Goal: Check status

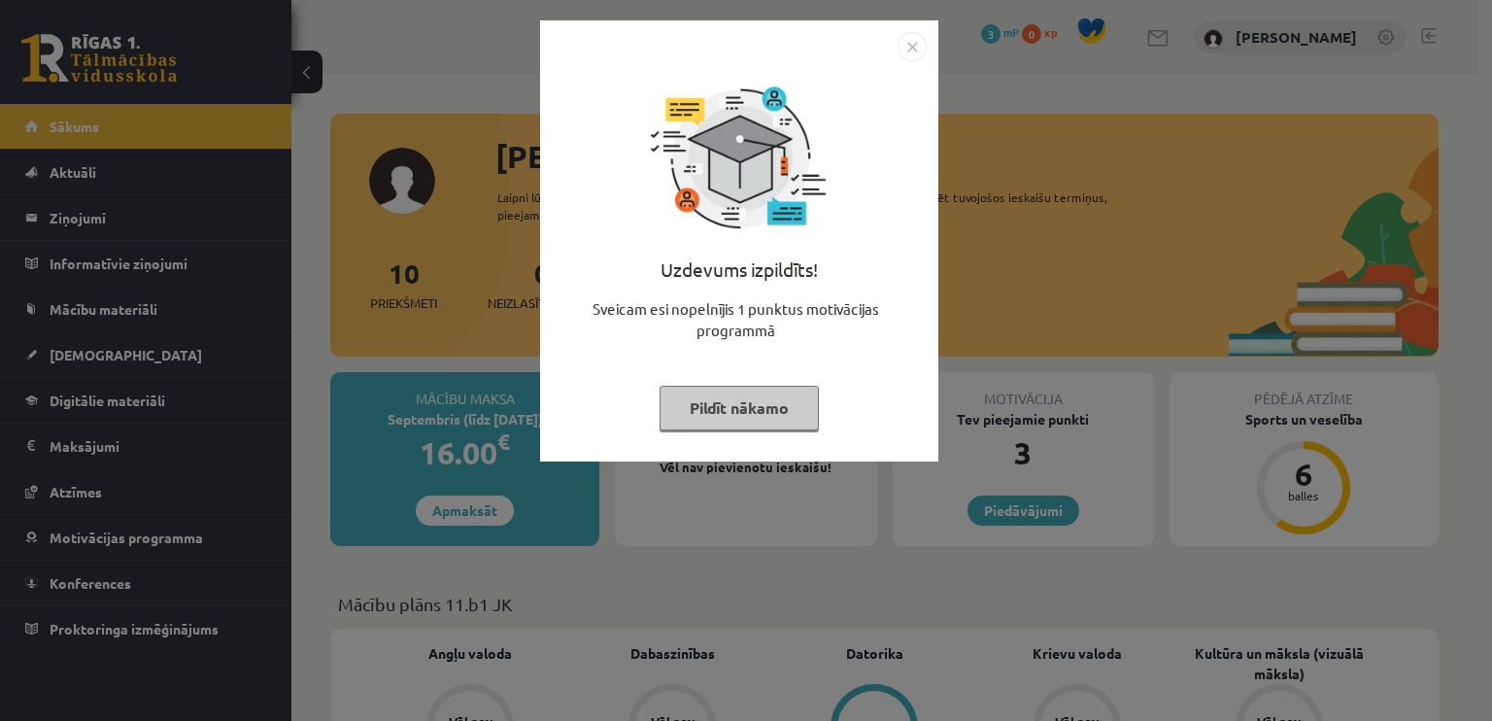
click at [907, 42] on img "Close" at bounding box center [911, 46] width 29 height 29
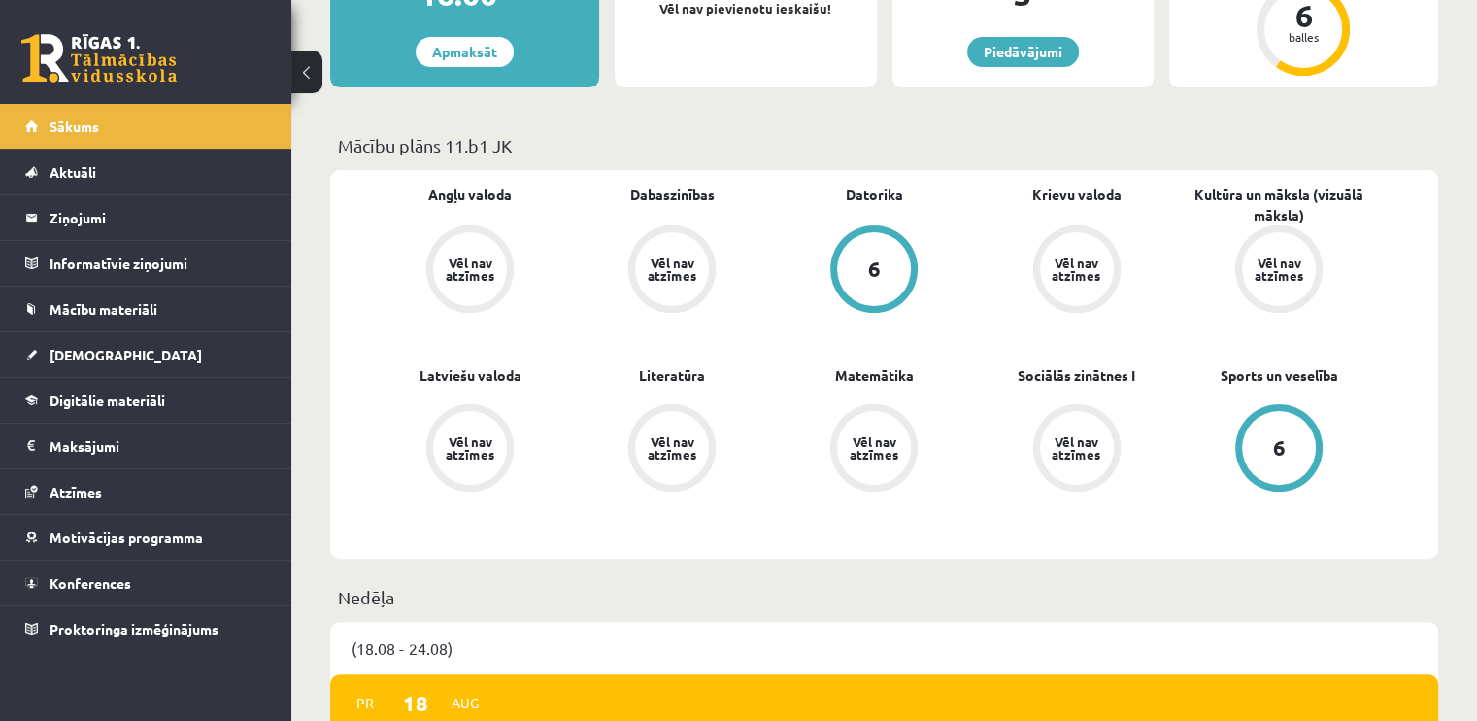
scroll to position [467, 0]
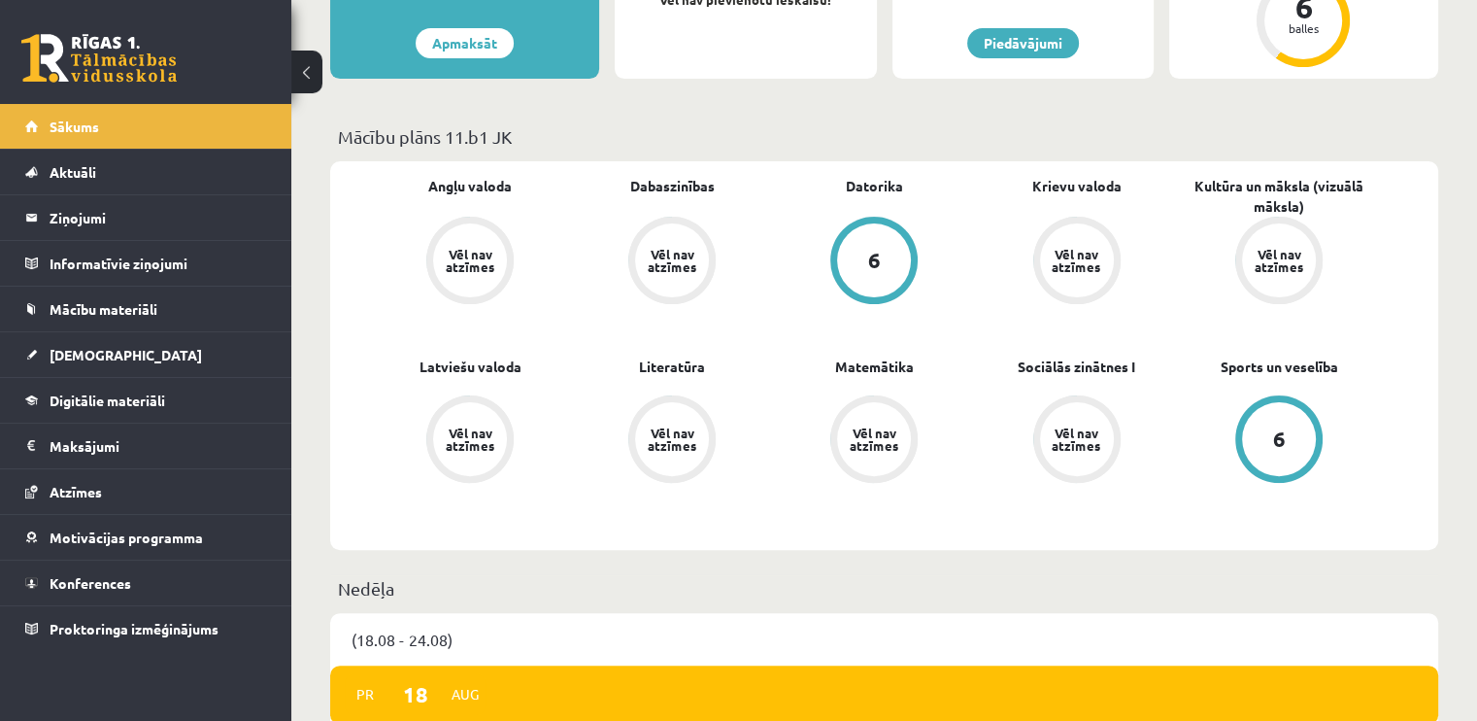
click at [895, 259] on div "6" at bounding box center [874, 260] width 74 height 74
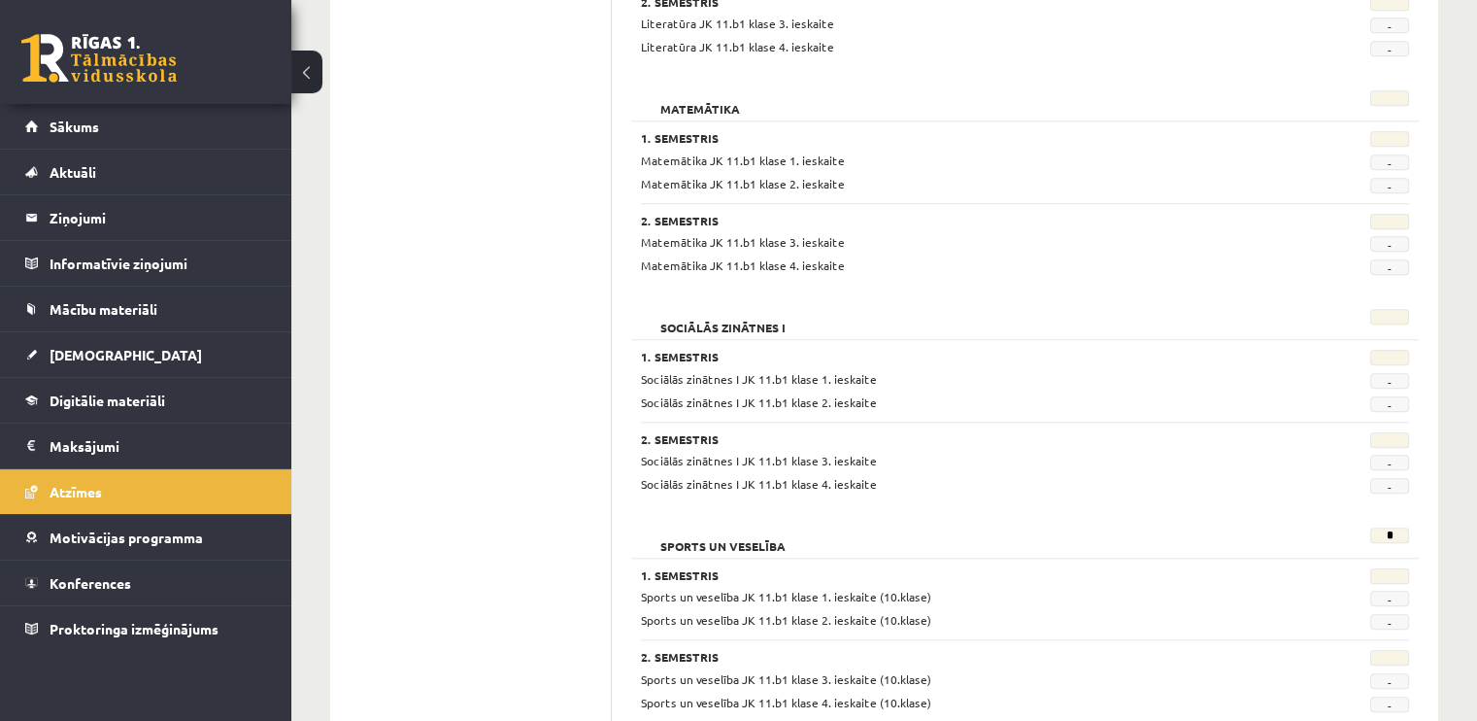
scroll to position [1826, 0]
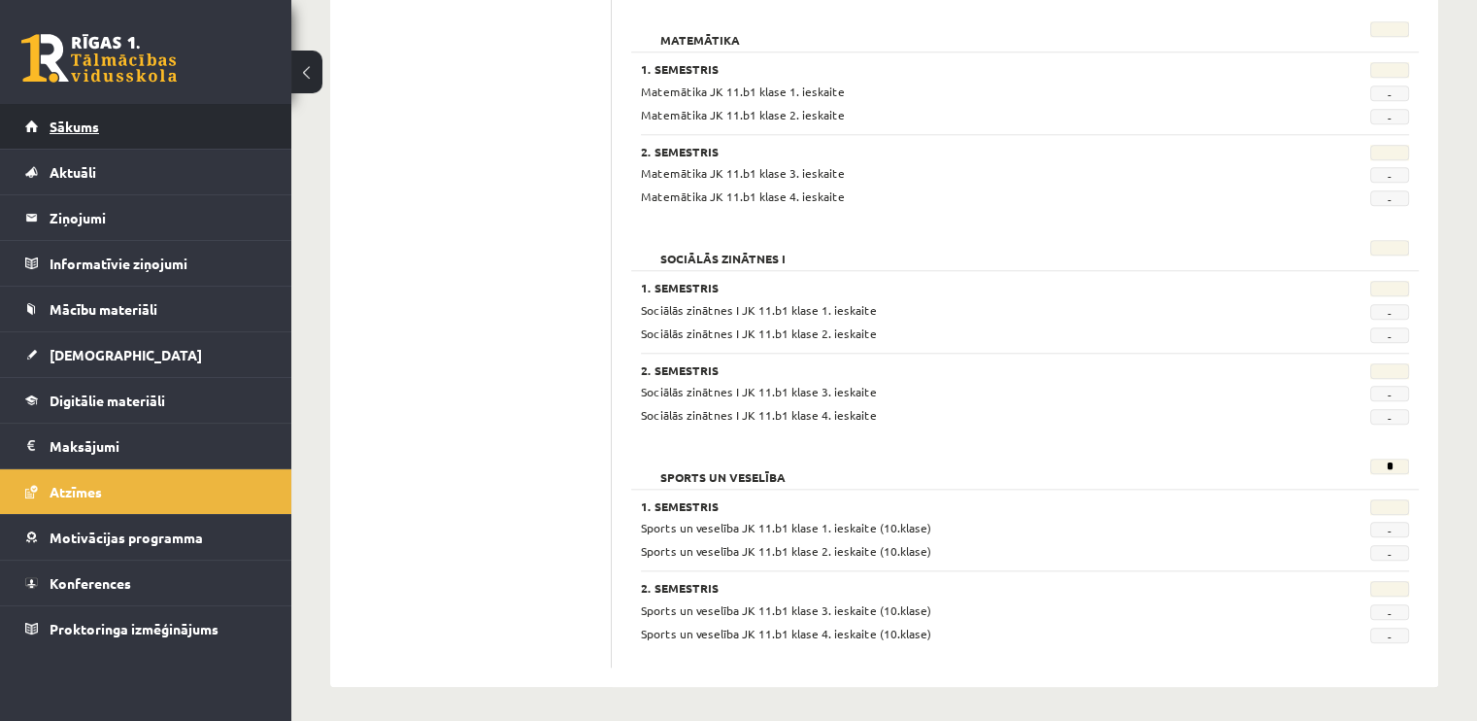
click at [186, 142] on link "Sākums" at bounding box center [146, 126] width 242 height 45
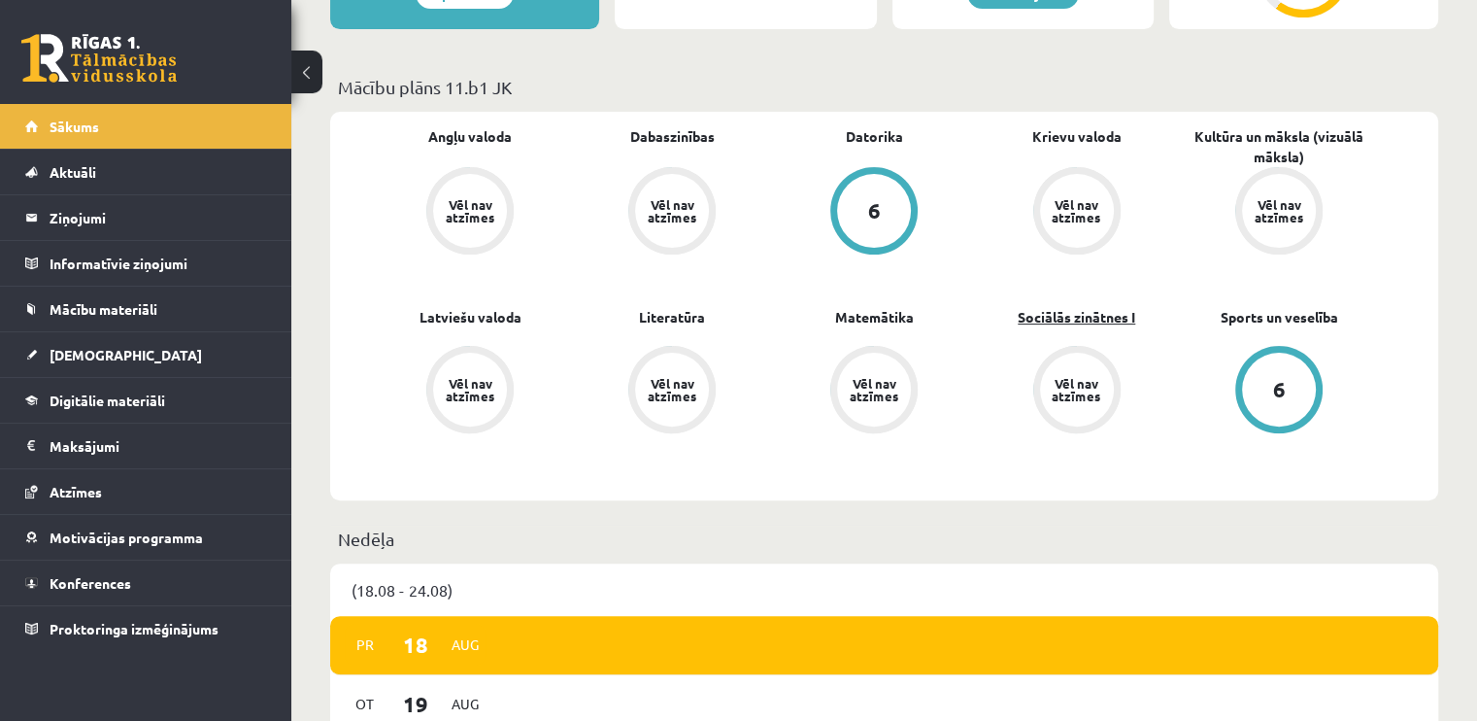
scroll to position [432, 0]
